Goal: Entertainment & Leisure: Consume media (video, audio)

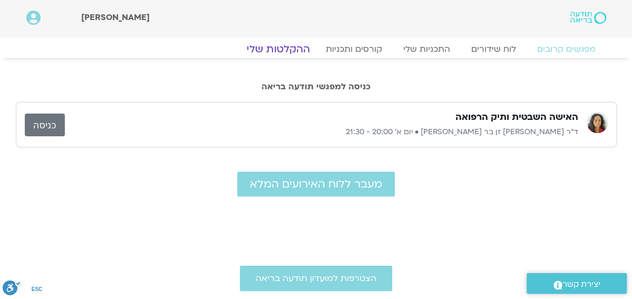
click at [287, 48] on link "ההקלטות שלי" at bounding box center [278, 49] width 89 height 13
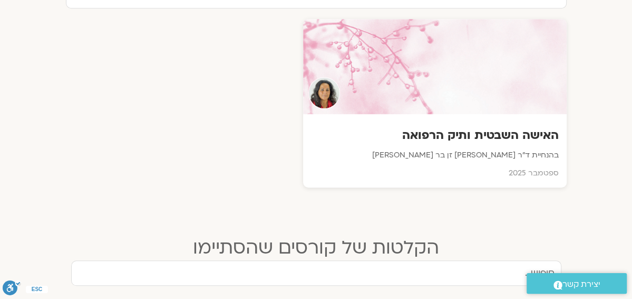
scroll to position [394, 0]
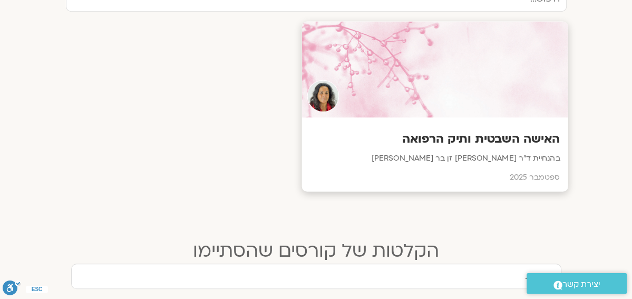
click at [503, 138] on h3 "האישה השבטית ותיק הרפואה" at bounding box center [435, 139] width 251 height 16
